Goal: Task Accomplishment & Management: Use online tool/utility

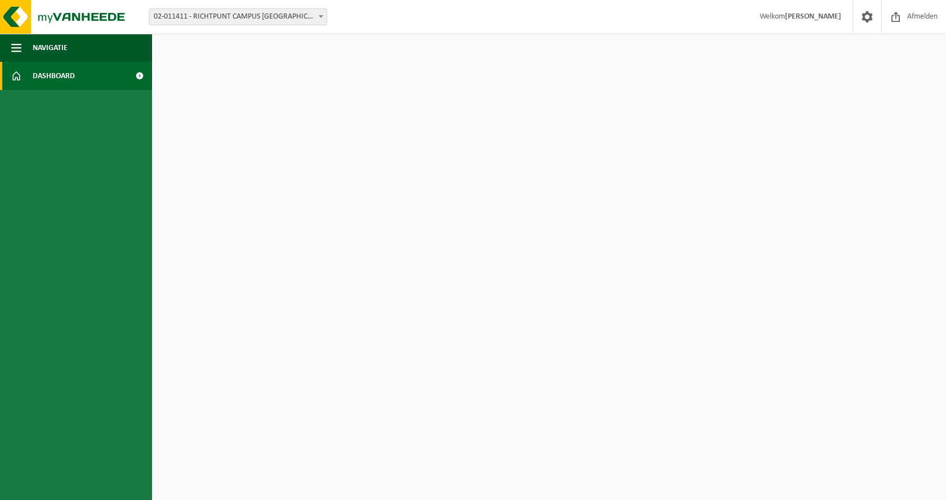
click at [67, 77] on span "Dashboard" at bounding box center [54, 76] width 42 height 28
click at [931, 15] on span "Afmelden" at bounding box center [922, 16] width 36 height 33
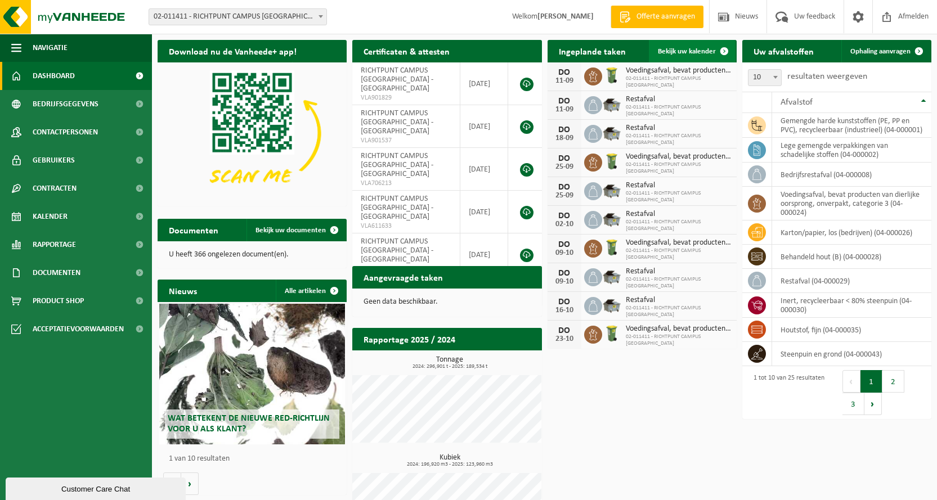
click at [683, 52] on span "Bekijk uw kalender" at bounding box center [687, 51] width 58 height 7
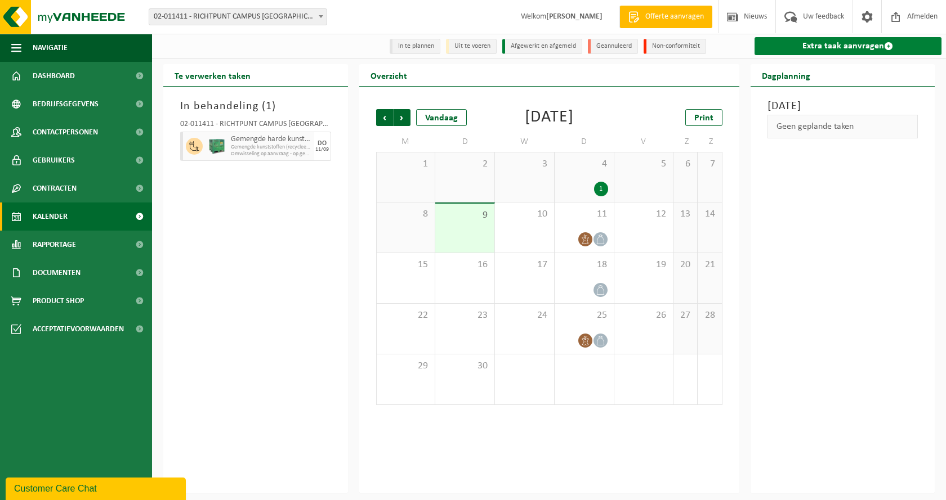
click at [853, 50] on link "Extra taak aanvragen" at bounding box center [847, 46] width 187 height 18
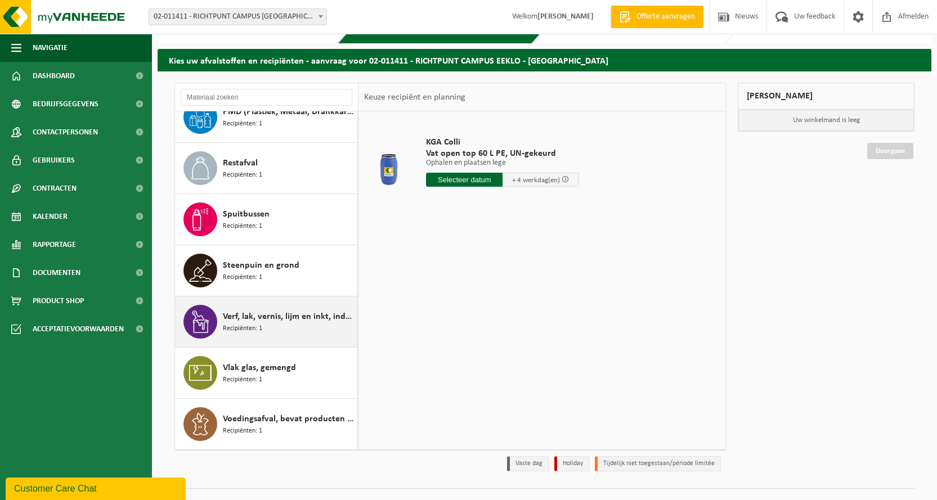
scroll to position [50, 0]
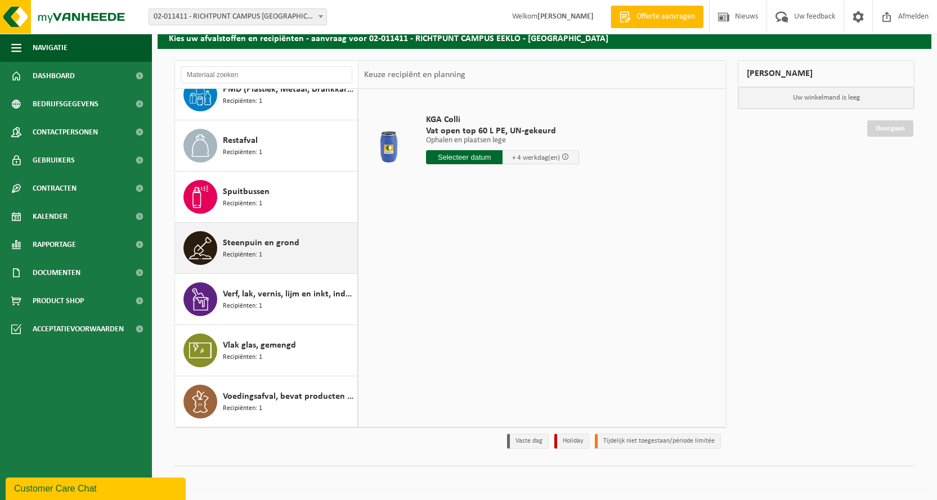
click at [279, 256] on div "Steenpuin en grond Recipiënten: 1" at bounding box center [289, 248] width 132 height 34
